Goal: Find specific page/section

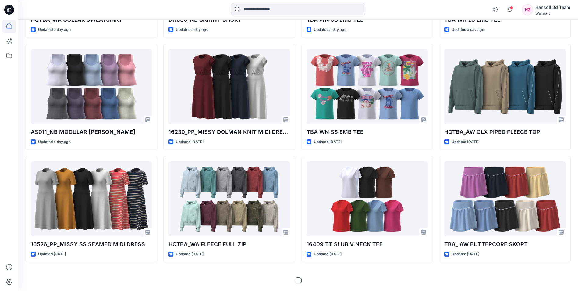
scroll to position [827, 0]
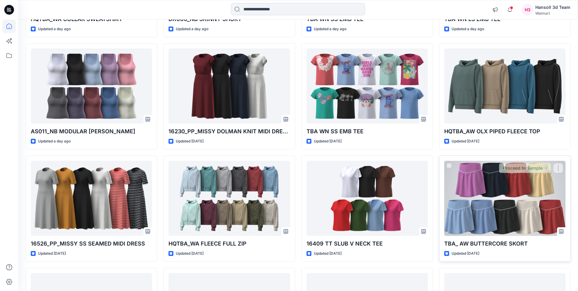
click at [467, 182] on div at bounding box center [504, 198] width 121 height 75
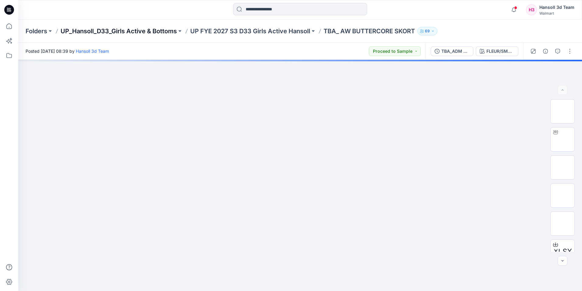
click at [136, 32] on p "UP_Hansoll_D33_Girls Active & Bottoms" at bounding box center [119, 31] width 116 height 9
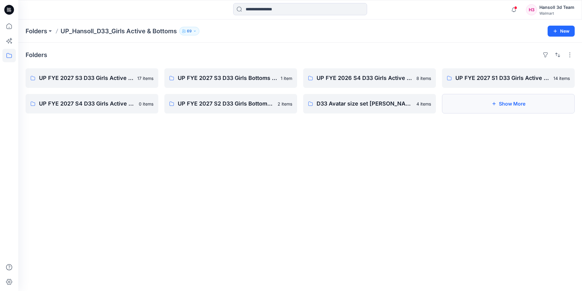
click at [493, 104] on icon "button" at bounding box center [494, 103] width 5 height 5
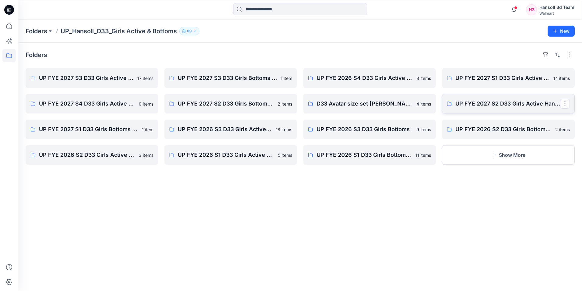
click at [528, 104] on p "UP FYE 2027 S2 D33 Girls Active Hansoll" at bounding box center [508, 103] width 105 height 9
